Goal: Task Accomplishment & Management: Manage account settings

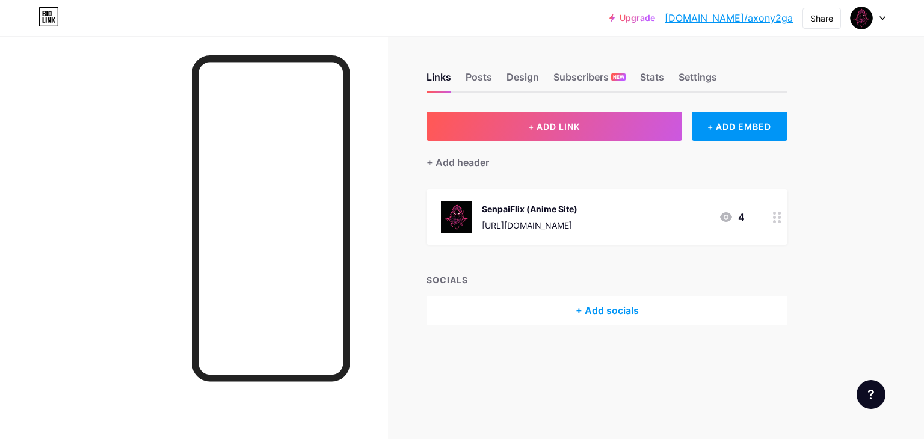
click at [523, 219] on div "[URL][DOMAIN_NAME]" at bounding box center [530, 225] width 96 height 13
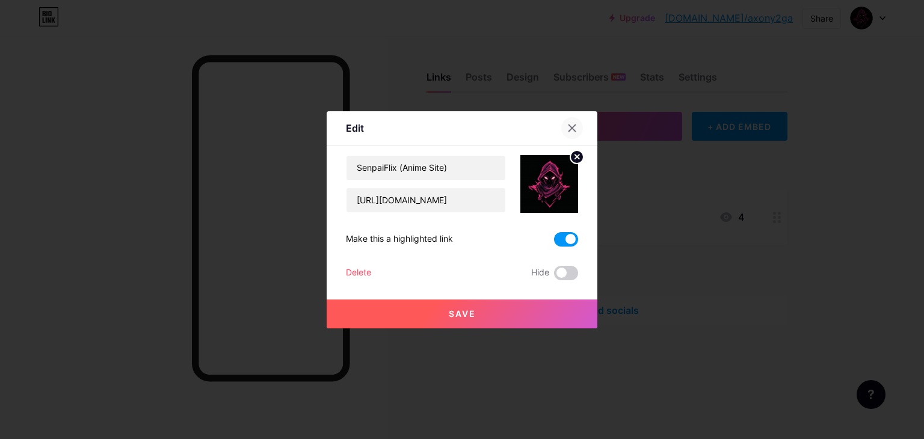
click at [567, 132] on icon at bounding box center [572, 128] width 10 height 10
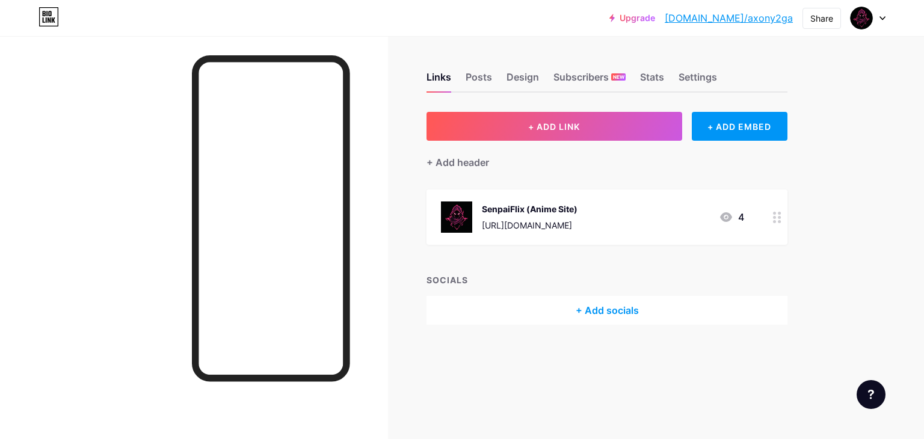
click at [786, 217] on div at bounding box center [777, 216] width 20 height 55
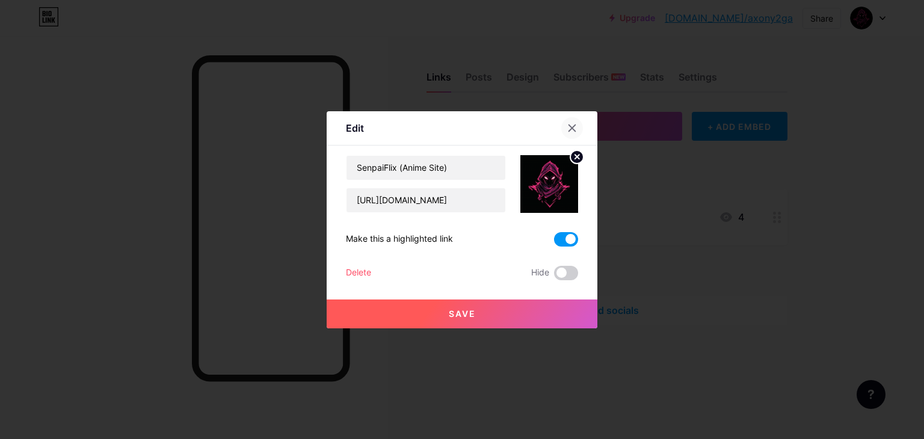
click at [577, 131] on div at bounding box center [572, 128] width 22 height 22
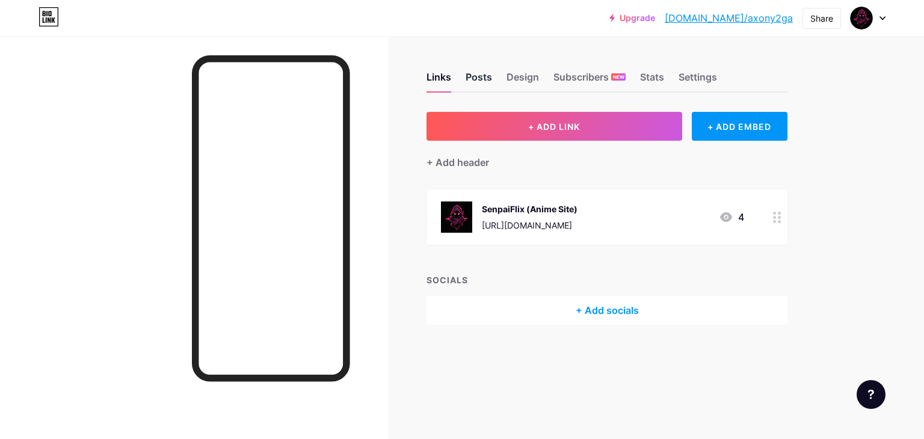
click at [476, 82] on div "Posts" at bounding box center [479, 81] width 26 height 22
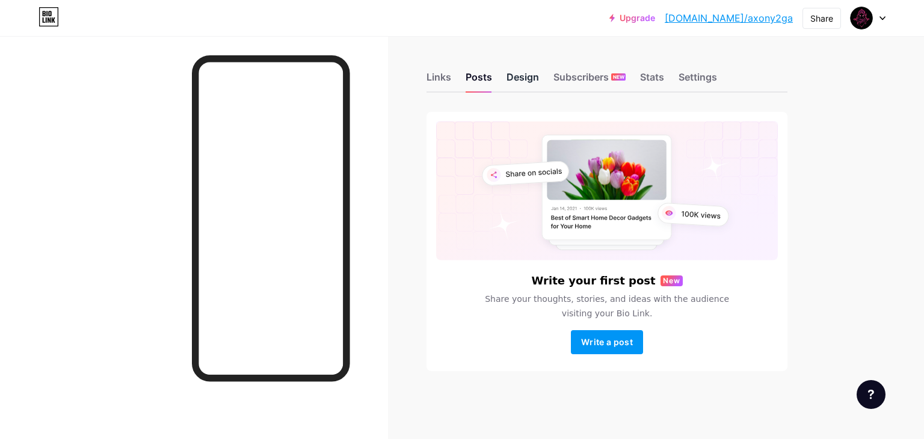
click at [522, 85] on div "Design" at bounding box center [522, 81] width 32 height 22
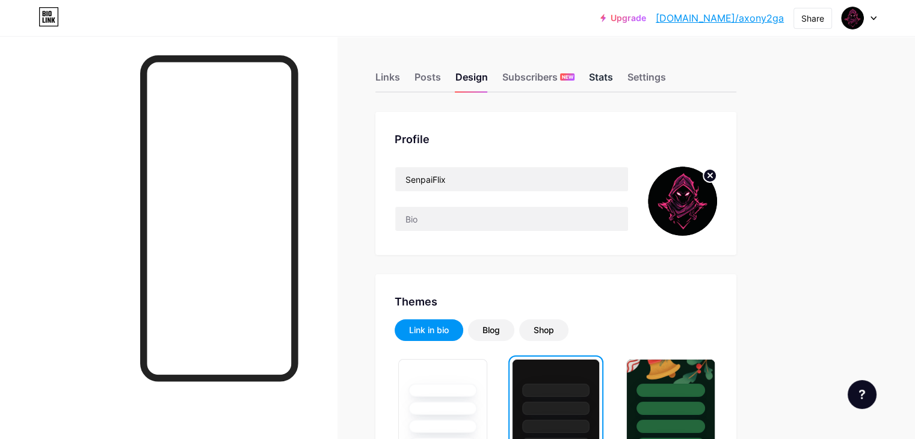
click at [613, 80] on div "Stats" at bounding box center [601, 81] width 24 height 22
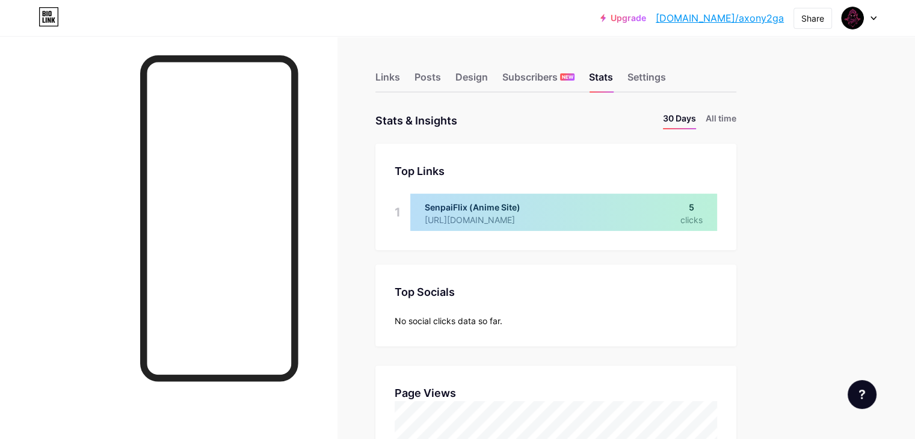
click at [672, 73] on div "Links Posts Design Subscribers NEW Stats Settings" at bounding box center [555, 72] width 361 height 42
click at [666, 80] on div "Settings" at bounding box center [646, 81] width 38 height 22
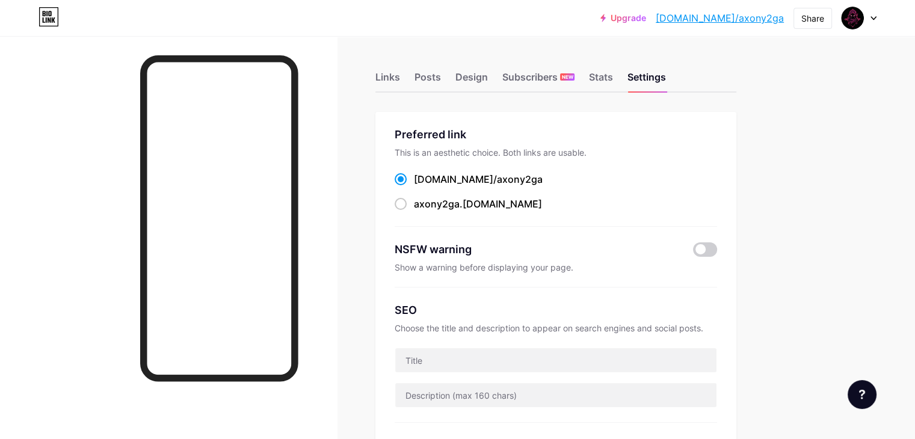
click at [452, 80] on div "Links Posts Design Subscribers NEW Stats Settings" at bounding box center [555, 72] width 361 height 42
click at [400, 78] on div "Links" at bounding box center [387, 81] width 25 height 22
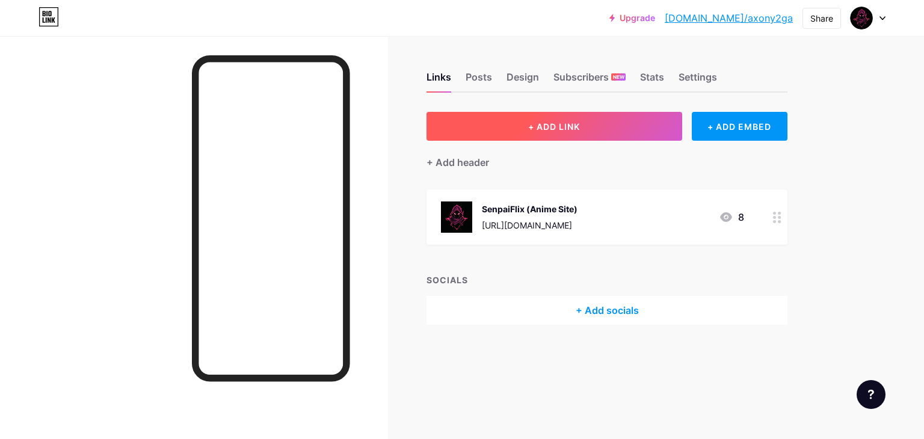
click at [538, 122] on span "+ ADD LINK" at bounding box center [554, 127] width 52 height 10
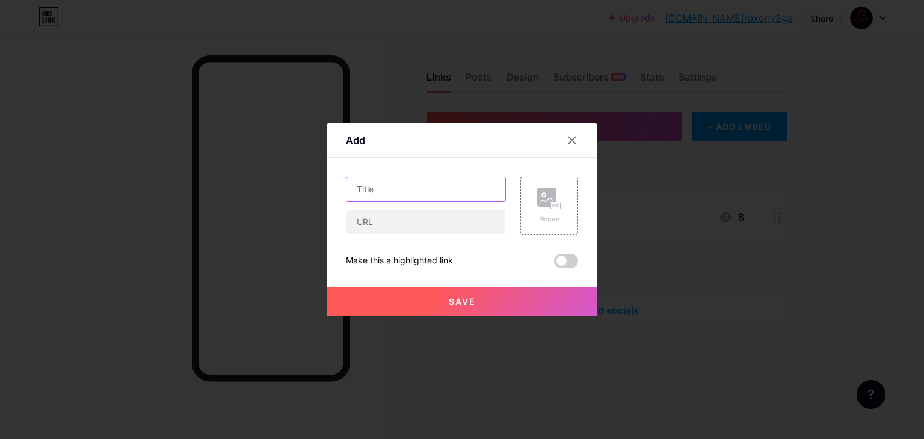
click at [445, 195] on input "text" at bounding box center [425, 189] width 159 height 24
click at [402, 193] on input "text" at bounding box center [425, 189] width 159 height 24
type input "Zorime"
click at [393, 215] on input "text" at bounding box center [425, 222] width 159 height 24
paste input "[DOMAIN_NAME]"
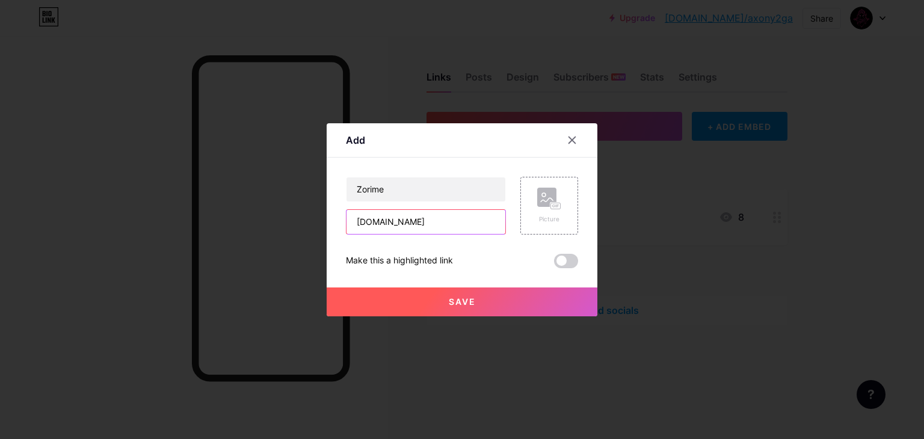
paste input "z"
type input "[DOMAIN_NAME]"
click at [544, 196] on rect at bounding box center [546, 197] width 19 height 19
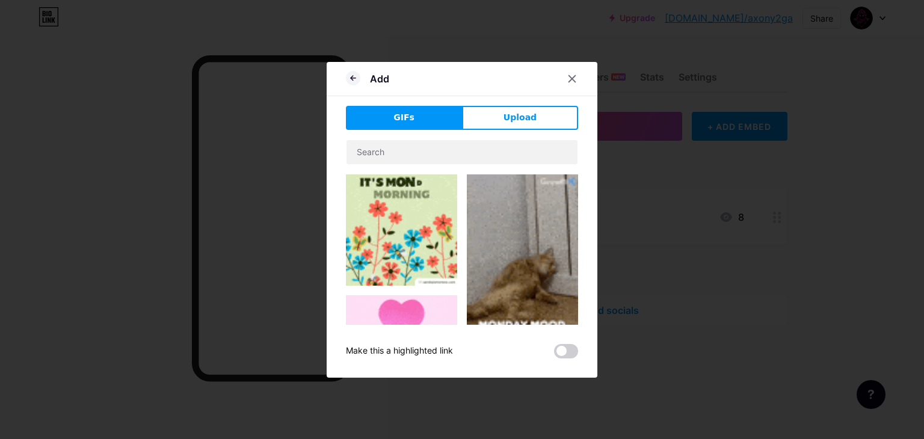
click at [504, 107] on button "Upload" at bounding box center [520, 118] width 116 height 24
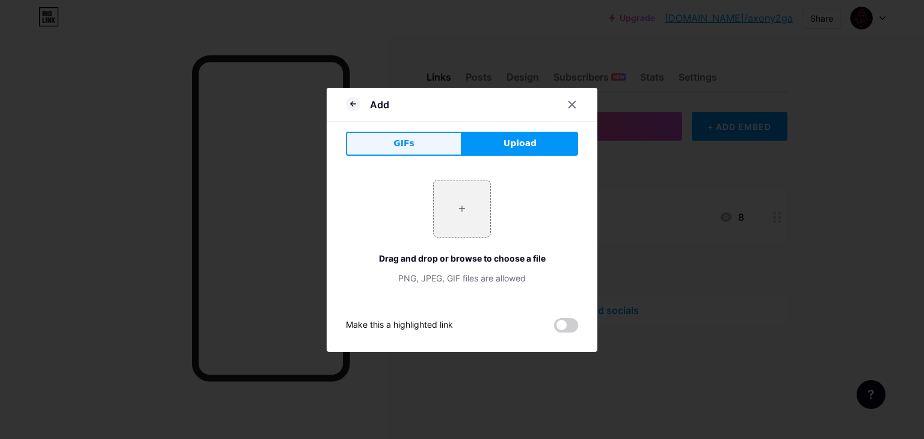
click at [407, 145] on span "GIFs" at bounding box center [403, 143] width 21 height 13
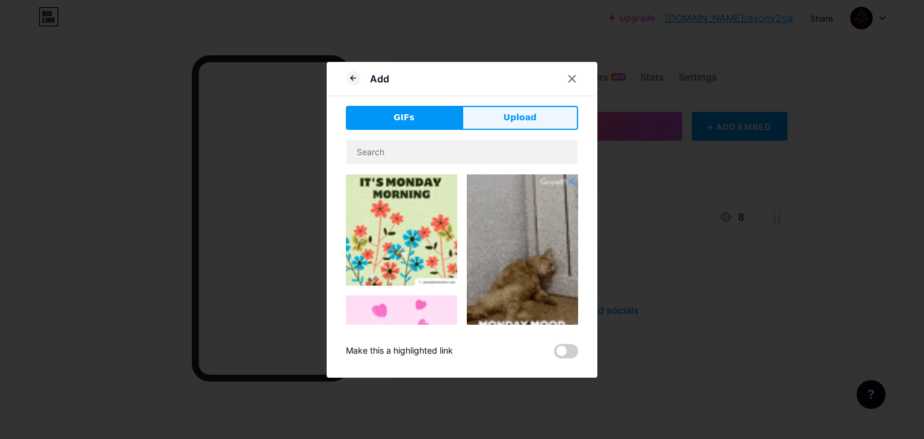
click at [496, 121] on button "Upload" at bounding box center [520, 118] width 116 height 24
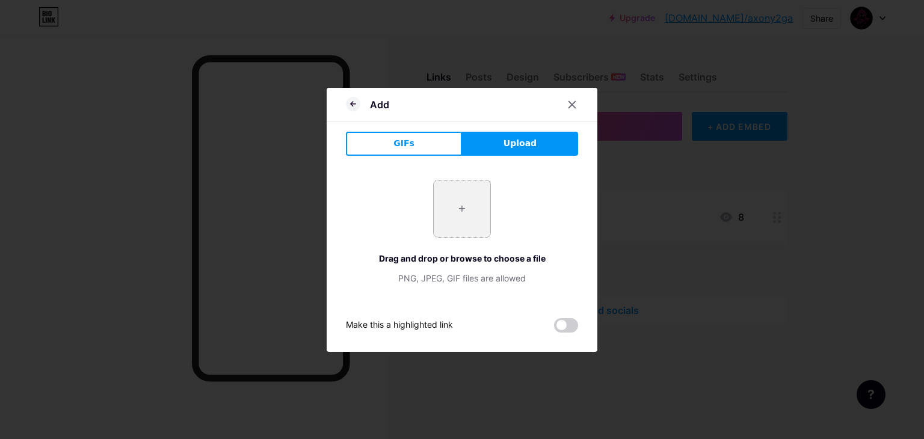
click at [457, 230] on input "file" at bounding box center [462, 208] width 57 height 57
type input "C:\fakepath\3dd2cd2e41f0cba519b1b694fda5b16e.jpg"
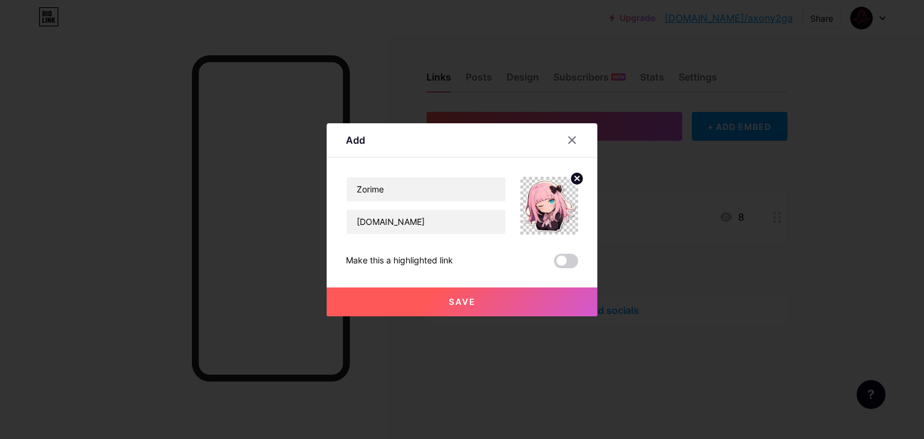
click at [514, 300] on button "Save" at bounding box center [462, 302] width 271 height 29
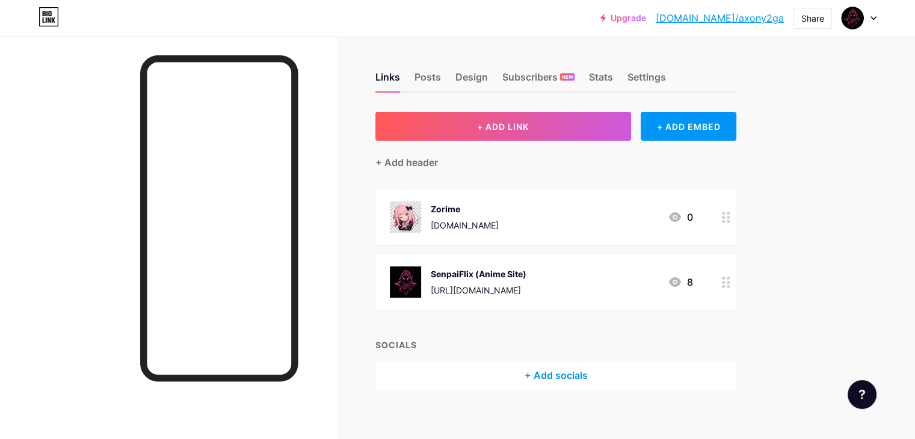
click at [750, 19] on link "[DOMAIN_NAME]/axony2ga" at bounding box center [720, 18] width 128 height 14
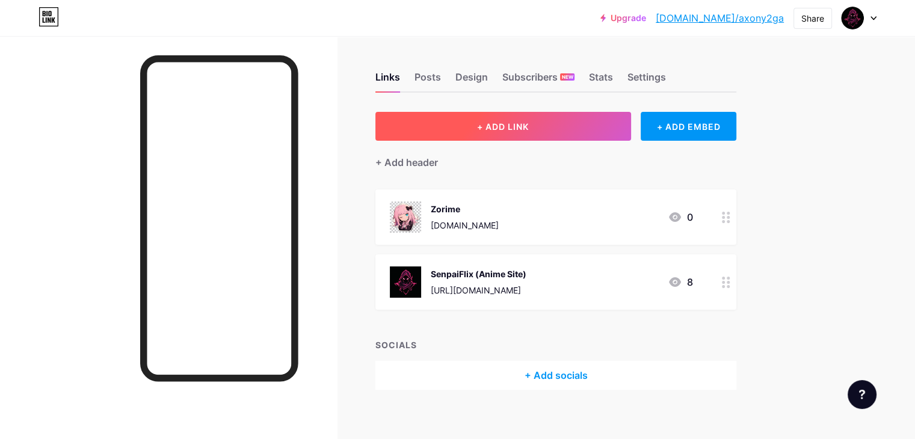
click at [522, 121] on button "+ ADD LINK" at bounding box center [503, 126] width 256 height 29
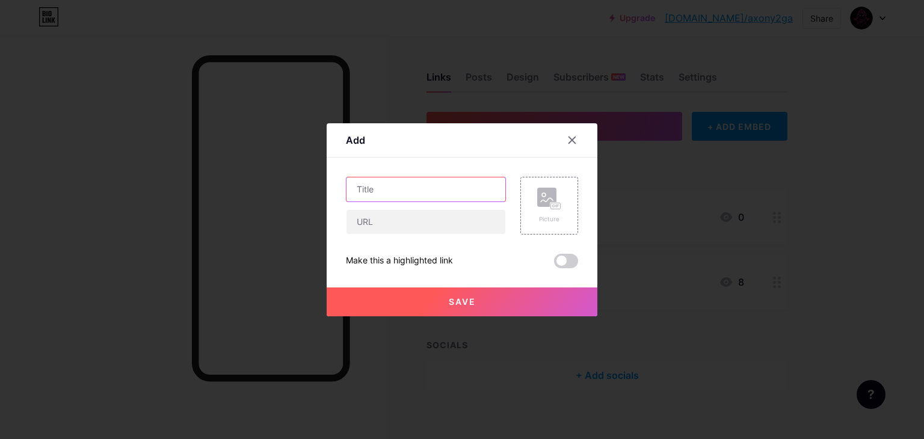
click at [393, 194] on input "text" at bounding box center [425, 189] width 159 height 24
type input "AnixO"
click at [394, 209] on div at bounding box center [426, 221] width 160 height 25
click at [394, 213] on input "text" at bounding box center [425, 222] width 159 height 24
paste input "[URL][DOMAIN_NAME]"
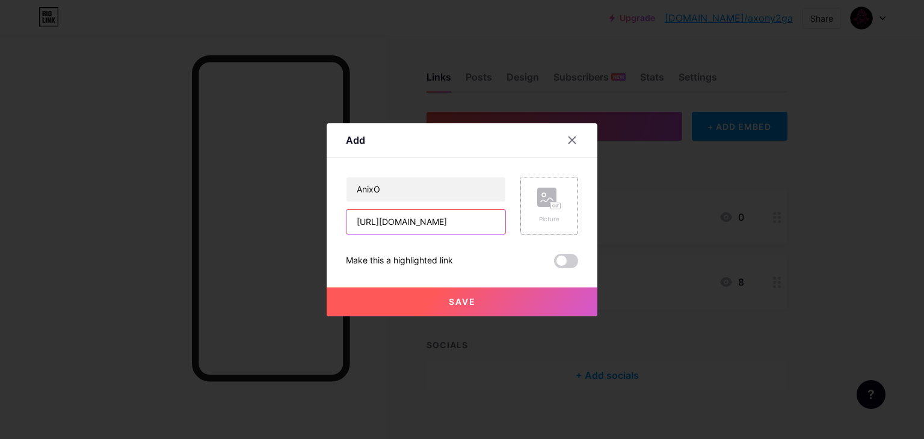
type input "[URL][DOMAIN_NAME]"
click at [540, 213] on div "Picture" at bounding box center [549, 206] width 24 height 36
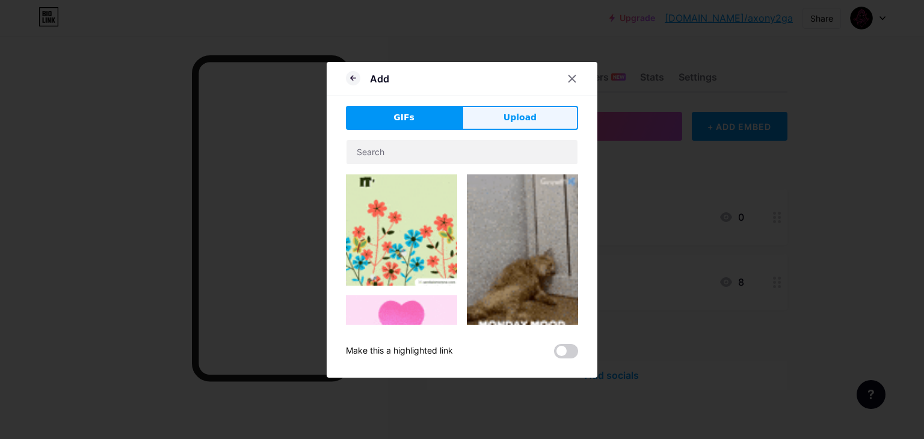
click at [528, 111] on span "Upload" at bounding box center [519, 117] width 33 height 13
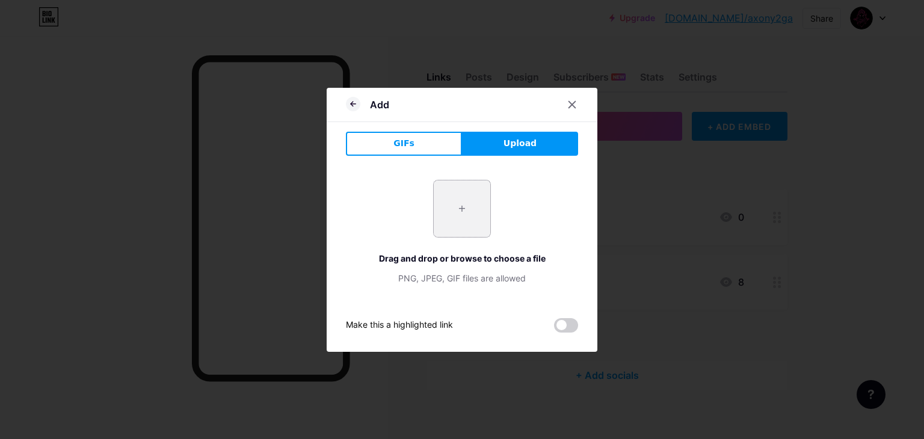
click at [466, 199] on input "file" at bounding box center [462, 208] width 57 height 57
type input "C:\fakepath\logo.jpg"
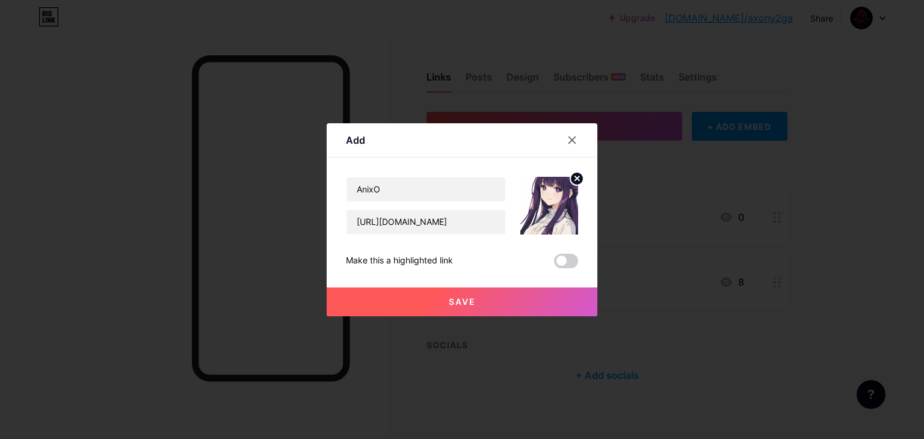
click at [549, 199] on img at bounding box center [549, 206] width 58 height 58
click at [544, 212] on img at bounding box center [549, 206] width 58 height 58
click at [503, 294] on button "Save" at bounding box center [462, 302] width 271 height 29
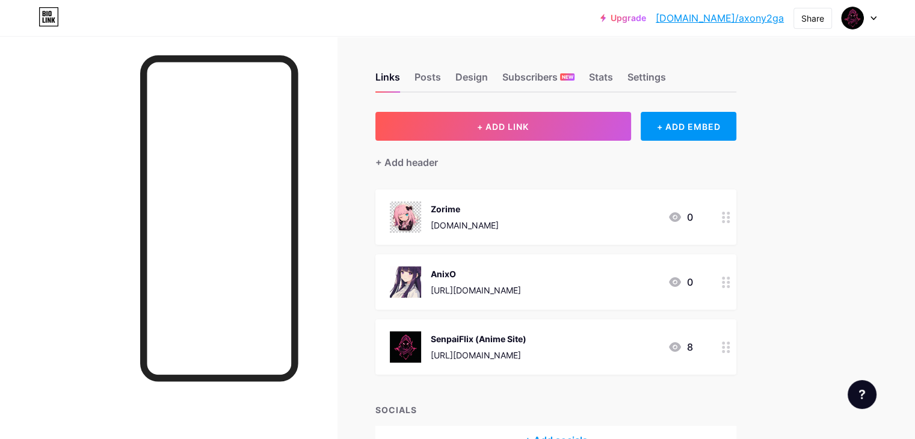
click at [558, 191] on div "Zorime [DOMAIN_NAME] 0" at bounding box center [555, 216] width 361 height 55
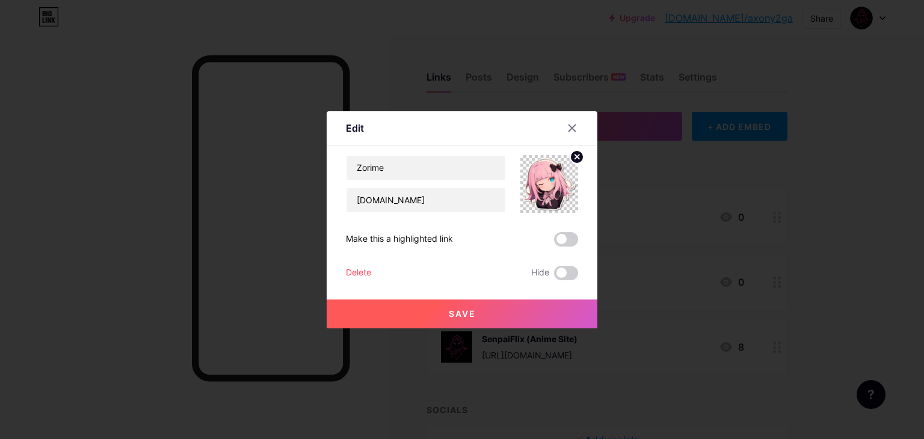
click at [577, 156] on circle at bounding box center [576, 156] width 13 height 13
click at [557, 181] on div "Picture" at bounding box center [549, 184] width 58 height 58
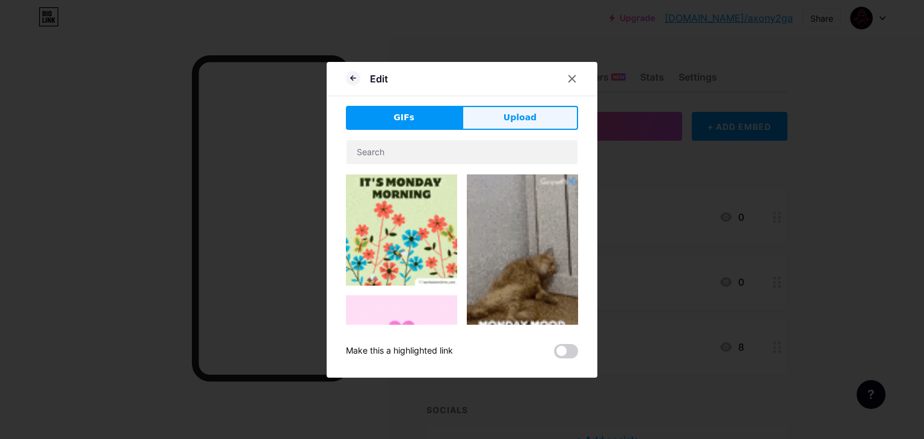
click at [464, 117] on button "Upload" at bounding box center [520, 118] width 116 height 24
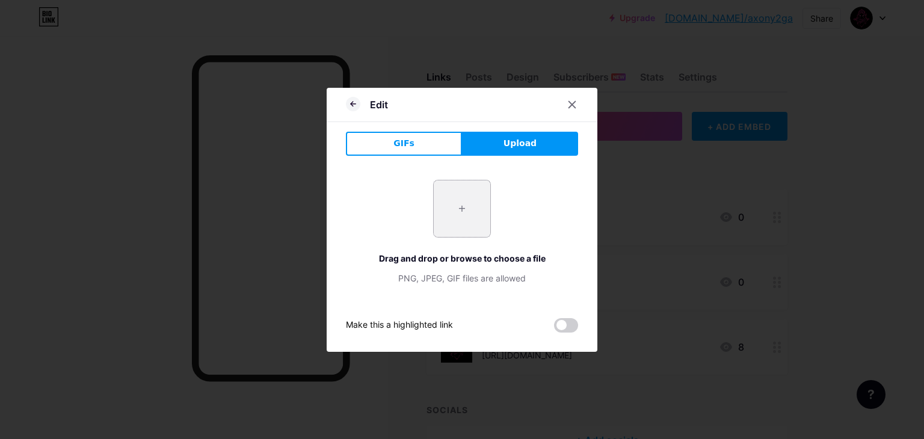
click at [461, 206] on input "file" at bounding box center [462, 208] width 57 height 57
type input "C:\fakepath\b9b2ad152b97f88adce04f4e9a163614.jpg"
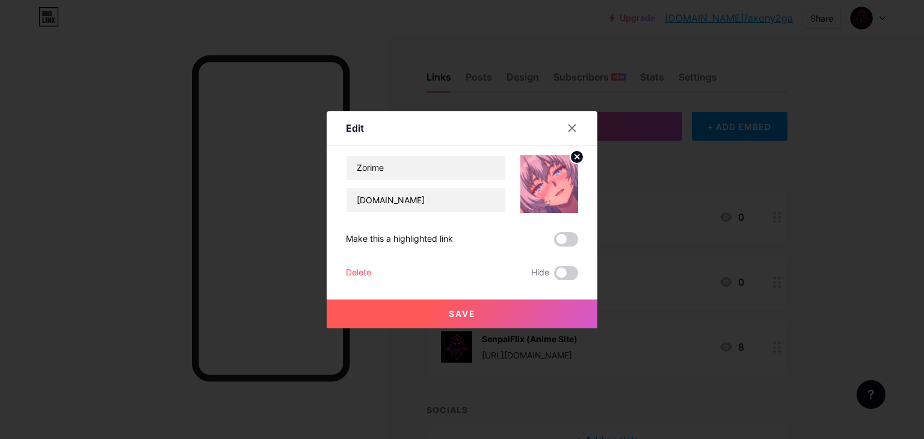
click at [516, 313] on button "Save" at bounding box center [462, 314] width 271 height 29
